Goal: Communication & Community: Answer question/provide support

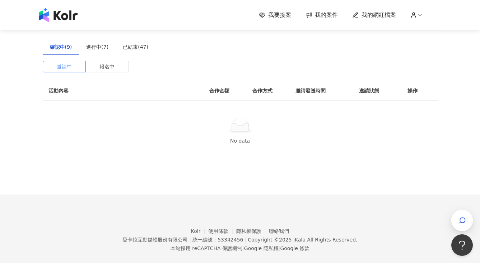
click at [332, 18] on span "我的案件" at bounding box center [326, 15] width 23 height 8
click at [327, 14] on span "我的案件" at bounding box center [326, 15] width 23 height 8
click at [65, 50] on div "確認中(9)" at bounding box center [61, 47] width 22 height 8
click at [95, 48] on div "進行中(7)" at bounding box center [97, 47] width 22 height 8
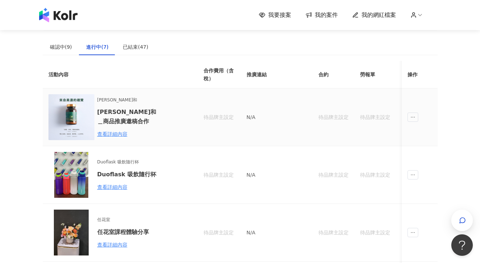
click at [420, 118] on td at bounding box center [419, 118] width 36 height 58
click at [413, 120] on span "ellipsis" at bounding box center [412, 117] width 11 height 9
click at [428, 149] on div "傳訊" at bounding box center [425, 150] width 25 height 8
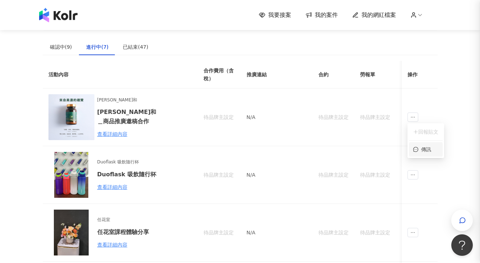
scroll to position [100, 0]
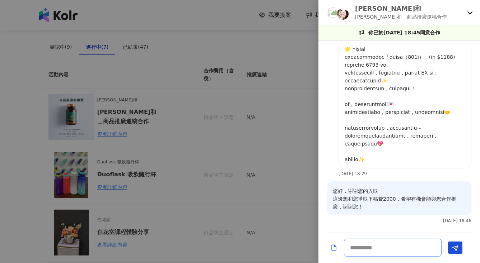
click at [376, 249] on textarea at bounding box center [393, 248] width 98 height 18
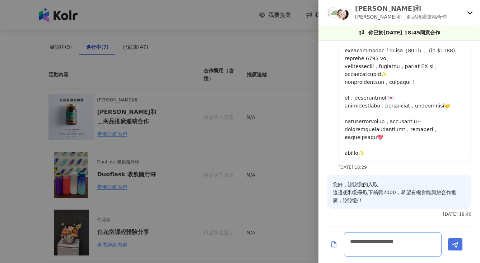
type textarea "**********"
click at [459, 244] on button "Send" at bounding box center [455, 245] width 14 height 12
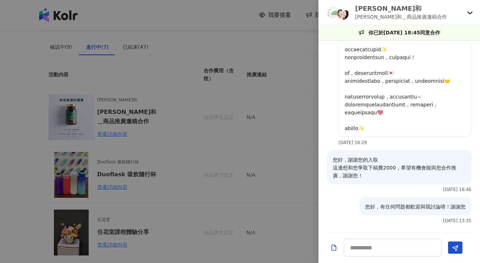
click at [15, 201] on div at bounding box center [240, 131] width 480 height 263
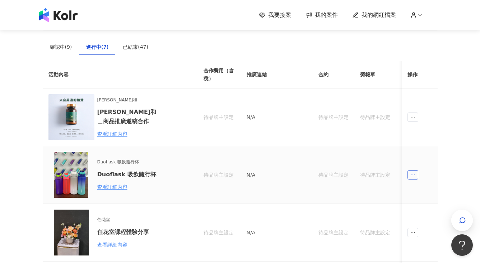
click at [407, 172] on span "ellipsis" at bounding box center [412, 174] width 11 height 9
click at [417, 204] on div "傳訊" at bounding box center [425, 207] width 25 height 8
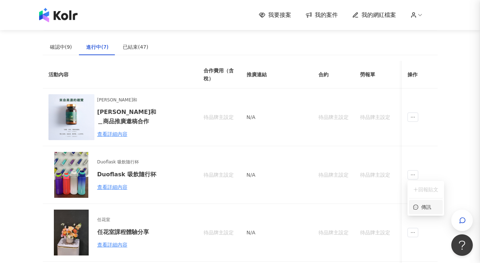
scroll to position [248, 0]
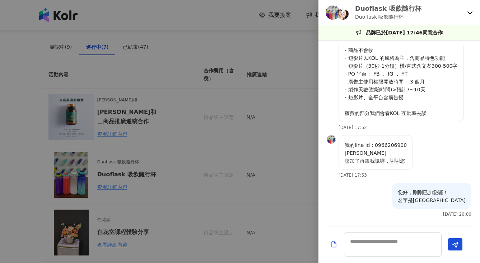
click at [232, 21] on div at bounding box center [240, 131] width 480 height 263
